Goal: Information Seeking & Learning: Stay updated

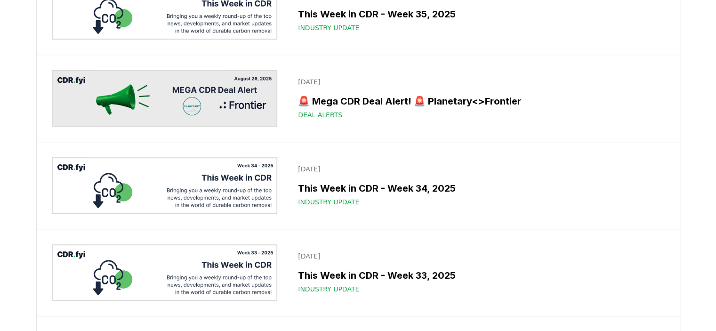
scroll to position [636, 0]
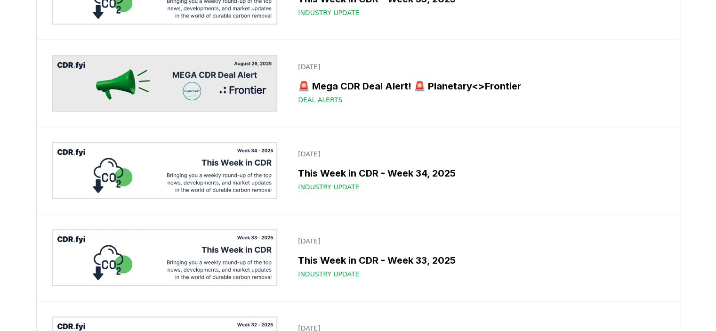
drag, startPoint x: 439, startPoint y: 79, endPoint x: 700, endPoint y: 96, distance: 261.4
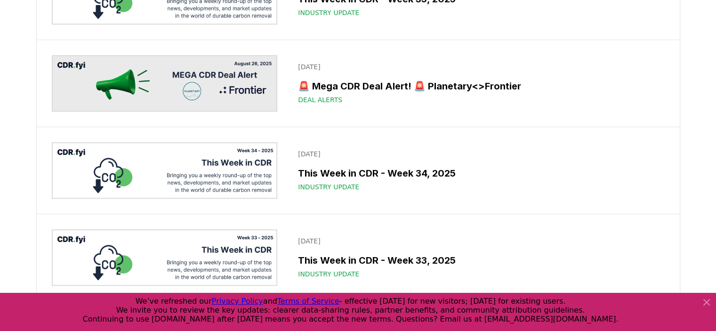
drag, startPoint x: 480, startPoint y: 84, endPoint x: 692, endPoint y: 89, distance: 212.4
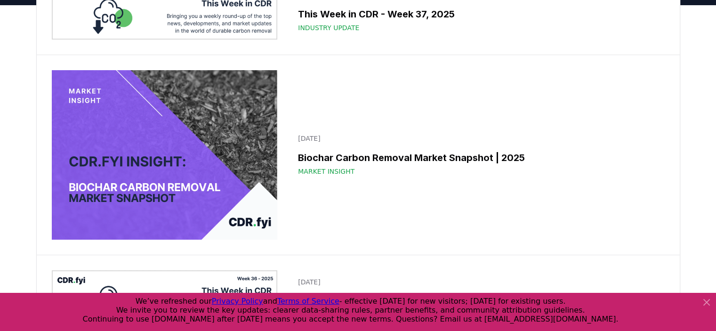
scroll to position [0, 0]
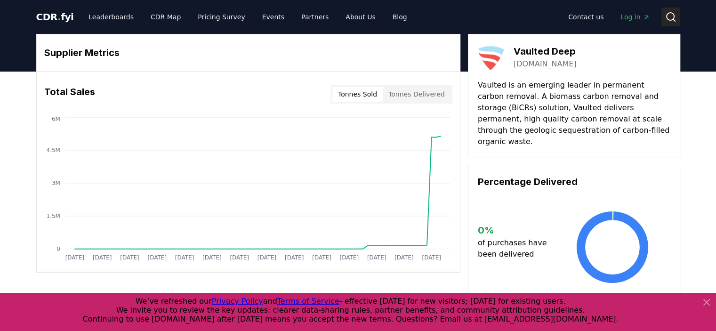
click at [670, 16] on icon at bounding box center [670, 16] width 11 height 11
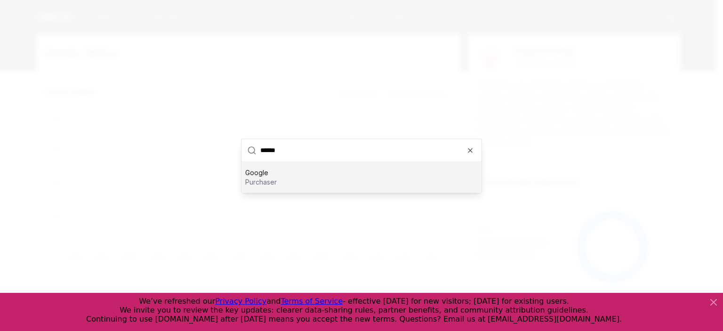
type input "******"
click at [281, 178] on div "Google purchaser" at bounding box center [361, 177] width 240 height 30
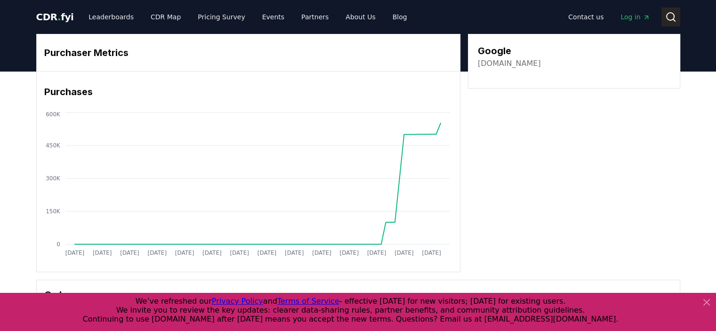
click at [669, 16] on icon at bounding box center [670, 16] width 11 height 11
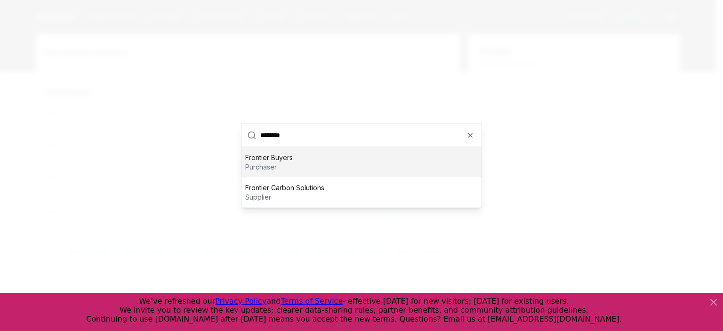
type input "********"
click at [279, 168] on p "purchaser" at bounding box center [269, 166] width 48 height 9
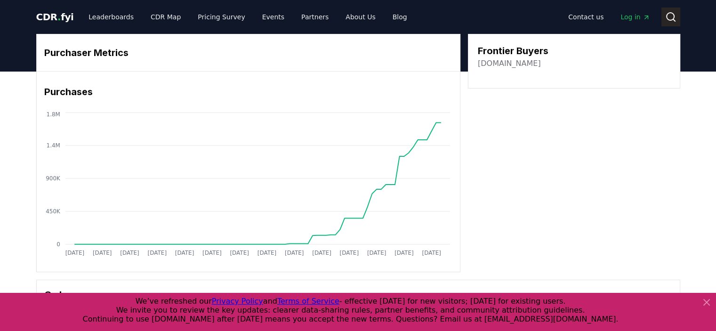
click at [674, 17] on icon at bounding box center [670, 16] width 11 height 11
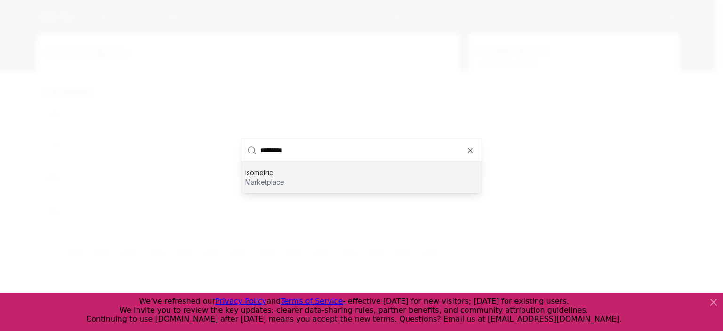
type input "*********"
click at [285, 175] on div "Isometric marketplace" at bounding box center [361, 177] width 240 height 30
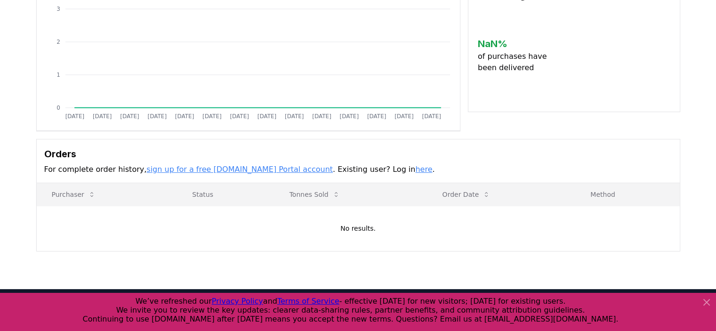
click at [466, 156] on h3 "Orders" at bounding box center [358, 154] width 628 height 14
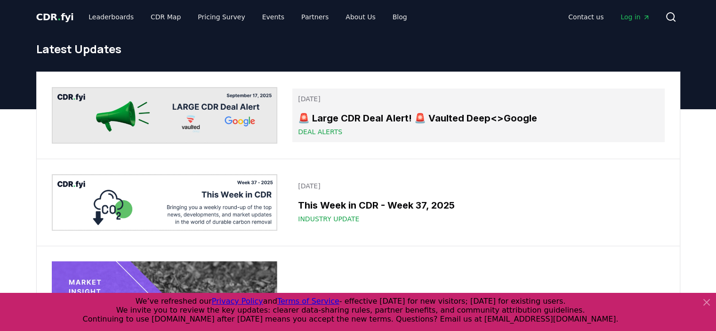
click at [385, 114] on h3 "🚨 Large CDR Deal Alert! 🚨 Vaulted Deep<>Google" at bounding box center [478, 118] width 361 height 14
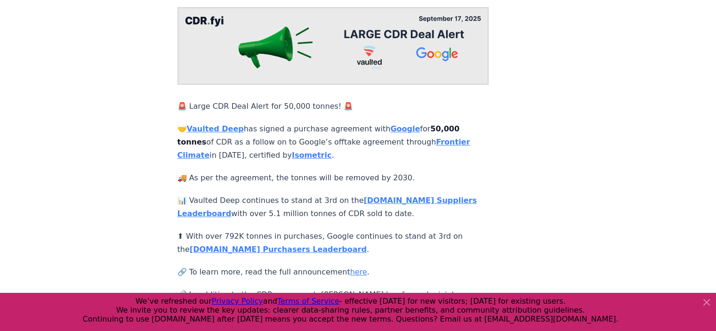
scroll to position [94, 0]
